Goal: Book appointment/travel/reservation

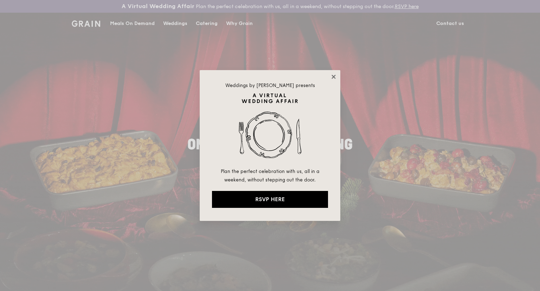
click at [336, 78] on icon at bounding box center [334, 77] width 4 height 4
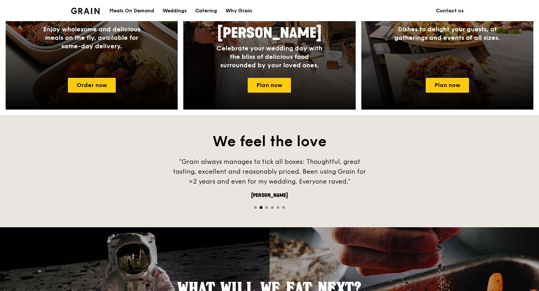
scroll to position [422, 0]
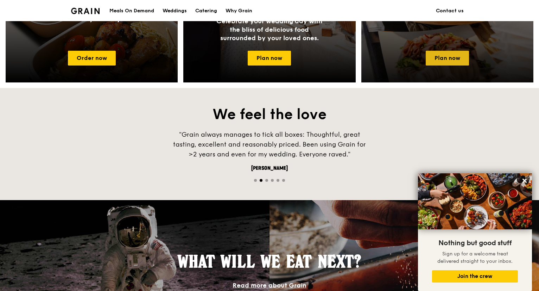
click at [450, 57] on link "Plan now" at bounding box center [447, 58] width 43 height 15
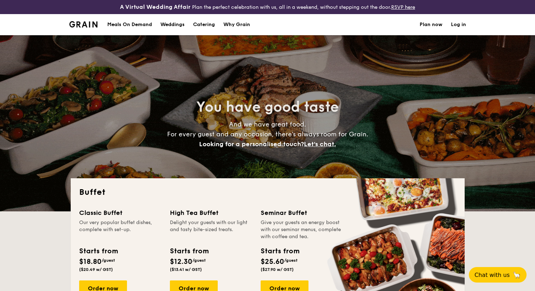
select select
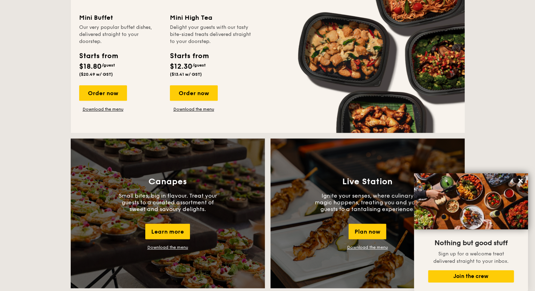
scroll to position [563, 0]
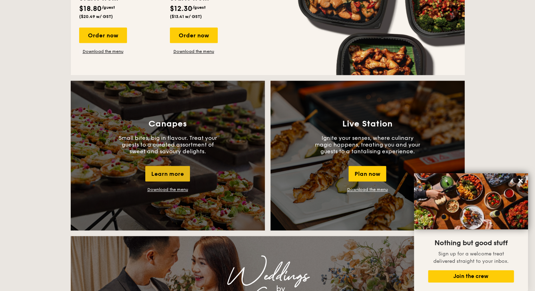
click at [169, 166] on div "Canapes Small bites, big in flavour. Treat your guests to a curated assortment …" at bounding box center [168, 156] width 194 height 150
click at [166, 175] on div "Learn more" at bounding box center [167, 173] width 45 height 15
